Goal: Find specific page/section: Find specific page/section

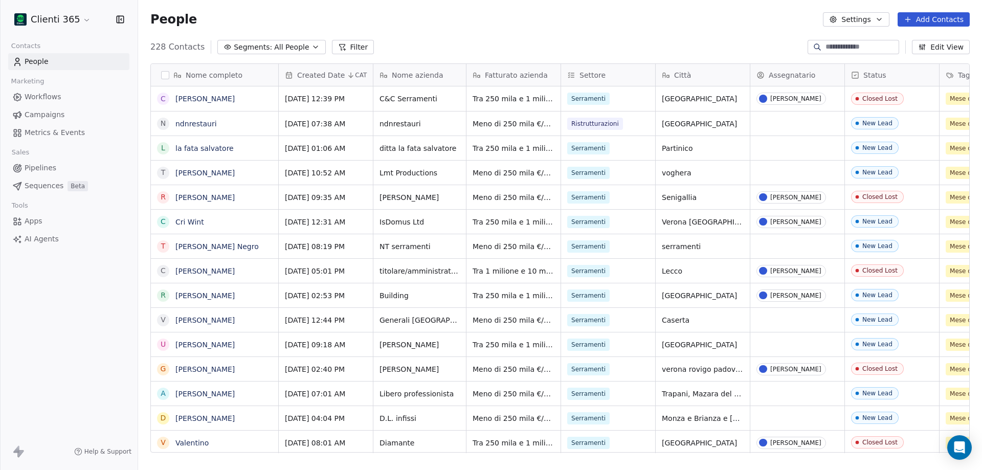
scroll to position [406, 836]
click at [68, 20] on html "Clienti 365 Contacts People Marketing Workflows Campaigns Metrics & Events Sale…" at bounding box center [491, 235] width 982 height 470
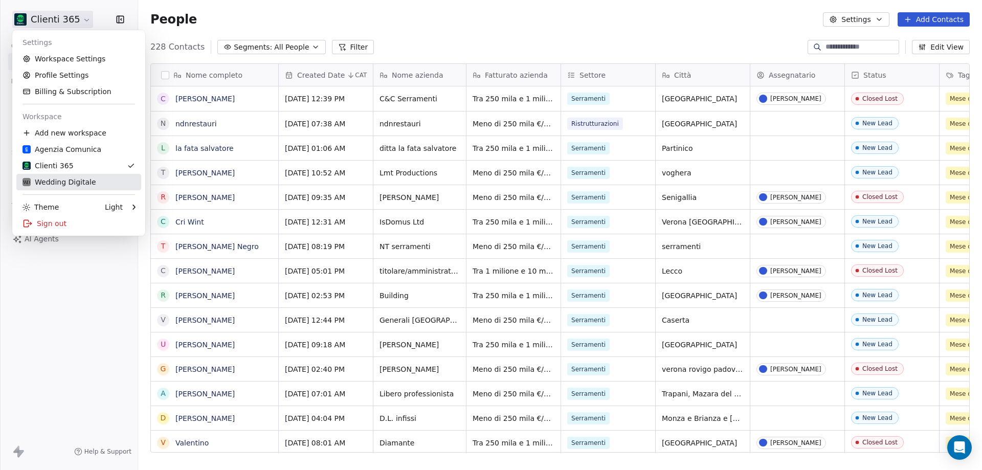
click at [69, 181] on div "Wedding Digitale" at bounding box center [60, 182] width 74 height 10
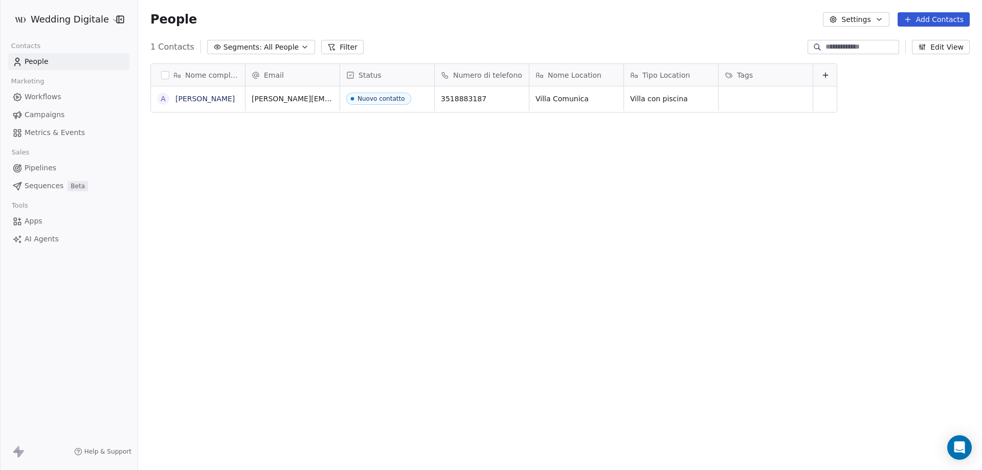
scroll to position [406, 836]
